Goal: Find specific page/section: Find specific page/section

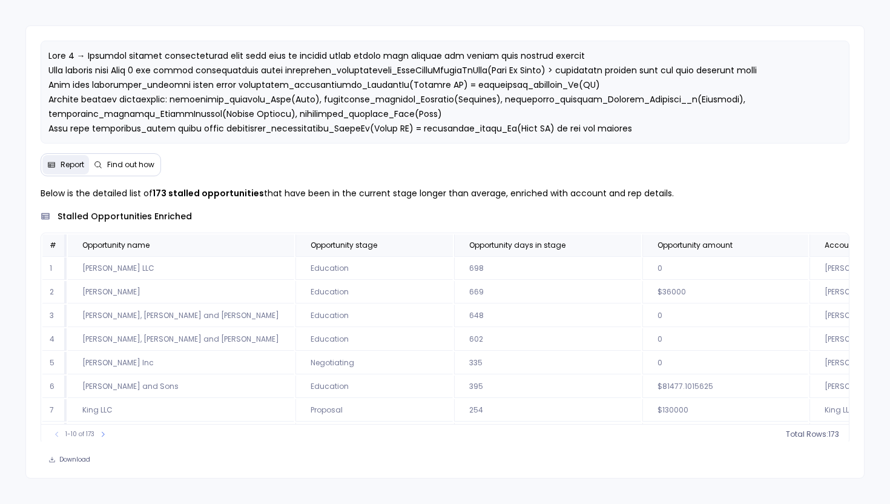
scroll to position [0, 549]
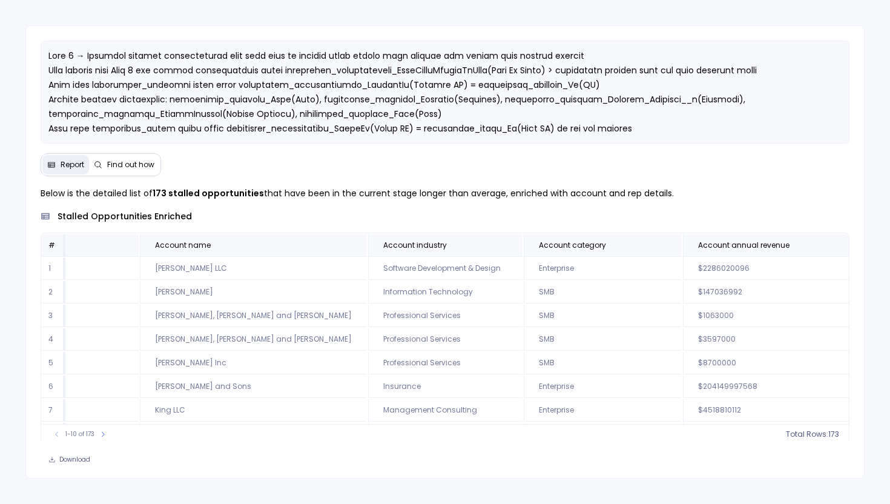
scroll to position [0, 672]
click at [398, 23] on div "Report Find out how Below is the detailed list of 173 stalled opportunities tha…" at bounding box center [445, 252] width 890 height 504
click at [349, 44] on div at bounding box center [445, 92] width 809 height 103
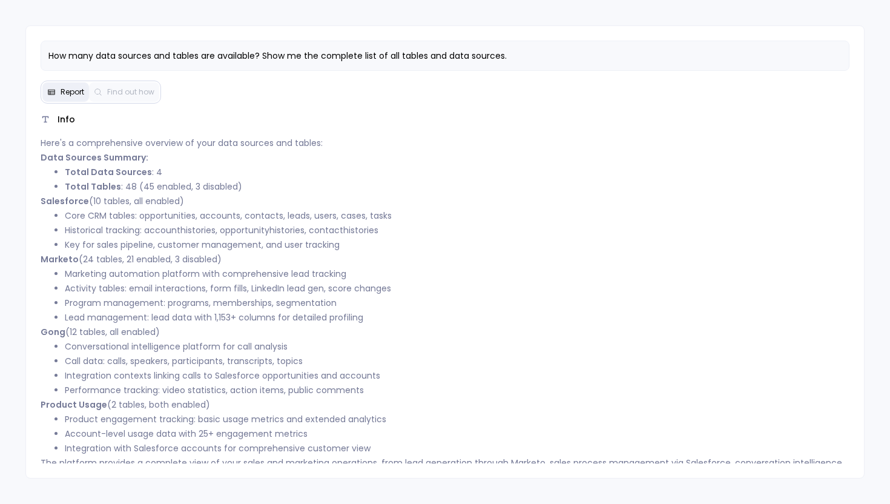
scroll to position [21, 0]
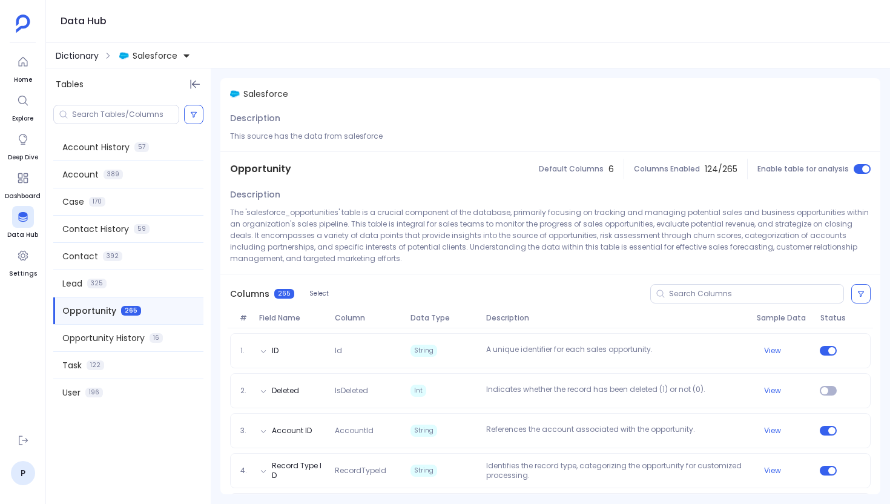
click at [87, 53] on span "Dictionary" at bounding box center [77, 56] width 43 height 12
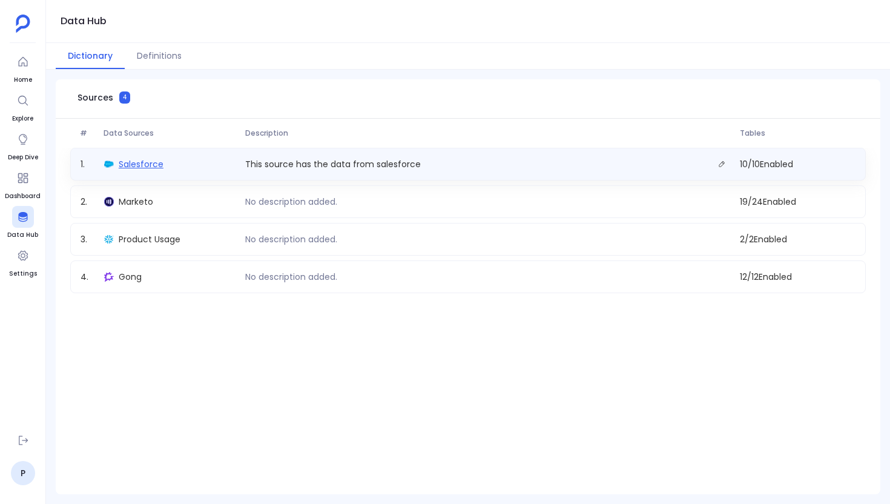
click at [145, 161] on span "Salesforce" at bounding box center [141, 164] width 45 height 12
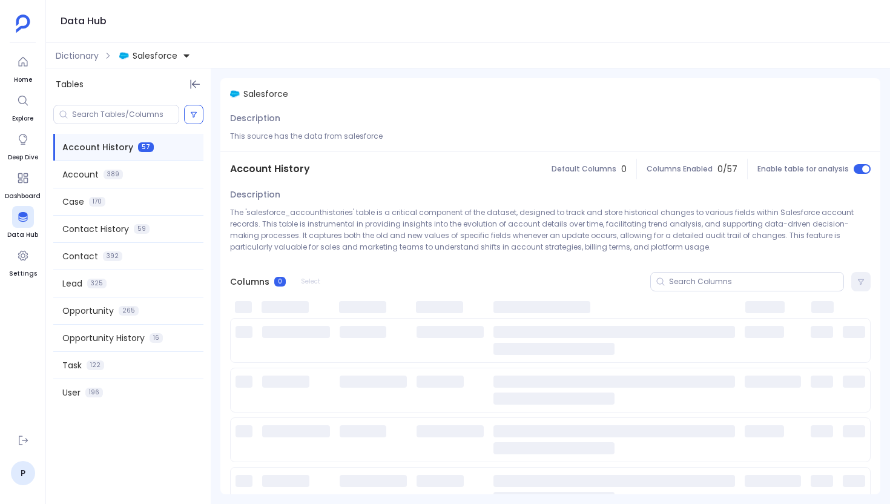
click at [183, 50] on button "Salesforce" at bounding box center [155, 55] width 76 height 19
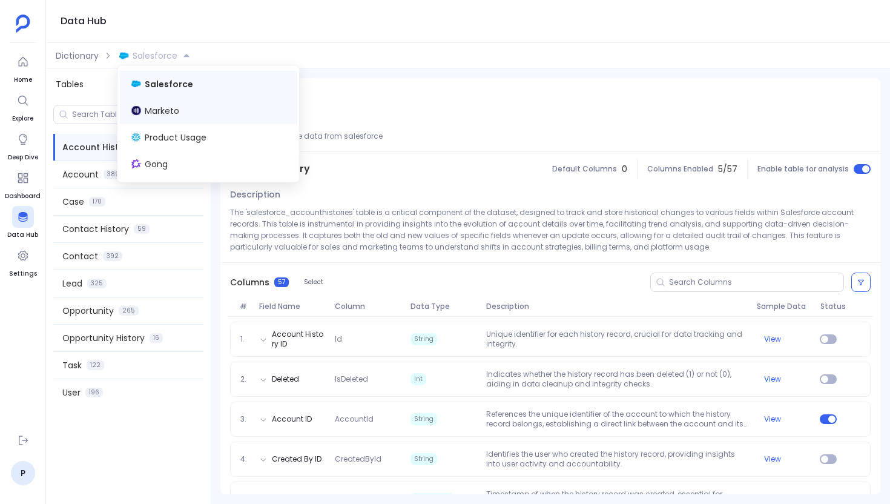
click at [179, 116] on div "Marketo" at bounding box center [208, 110] width 177 height 27
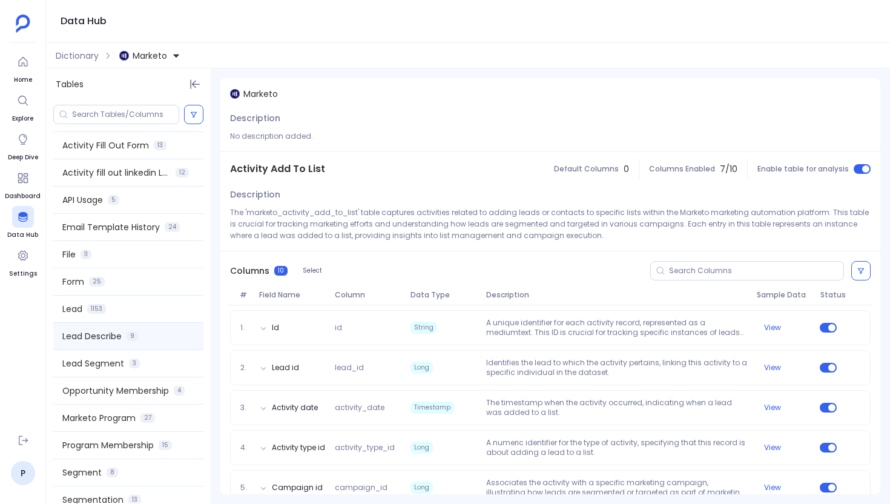
scroll to position [289, 0]
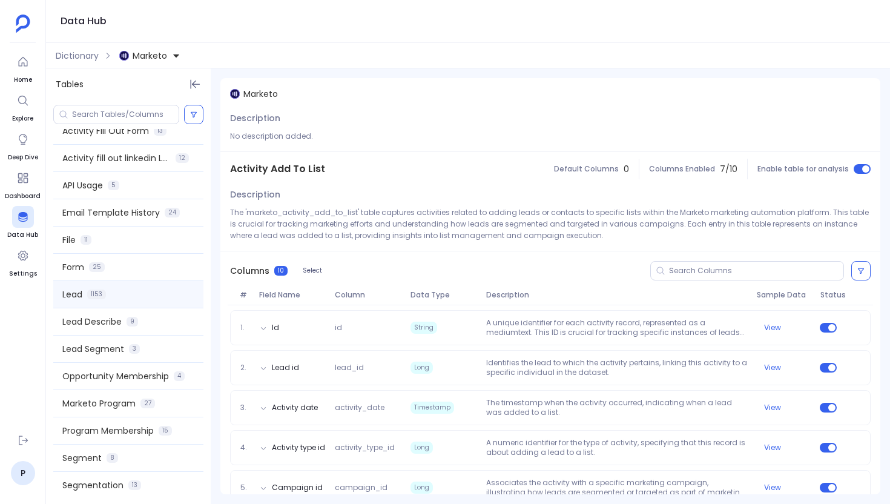
click at [120, 298] on div "Lead 1153" at bounding box center [128, 294] width 150 height 27
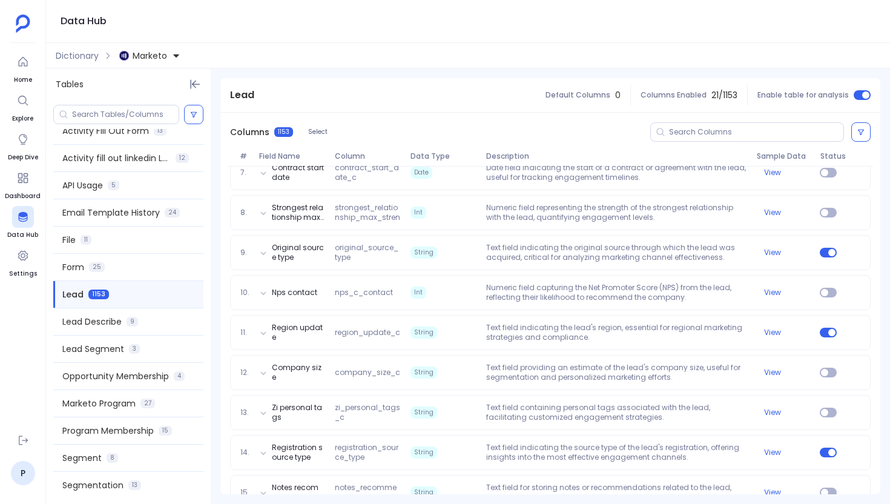
scroll to position [420, 0]
